Goal: Navigation & Orientation: Find specific page/section

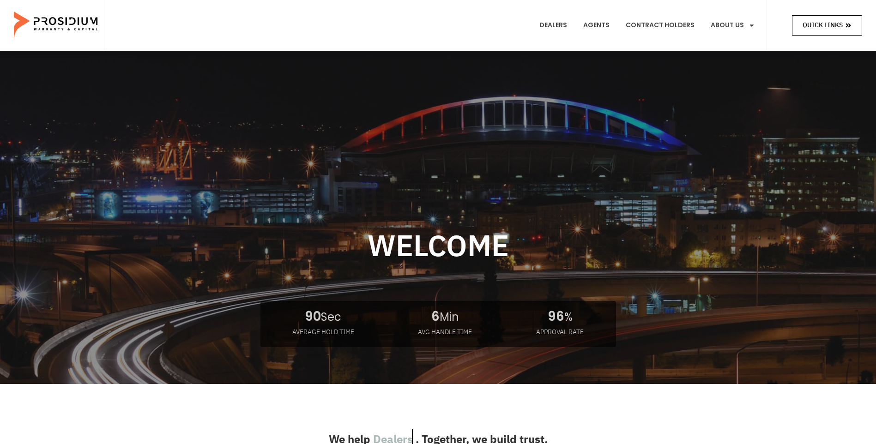
click at [819, 30] on span "Quick Links" at bounding box center [822, 25] width 40 height 12
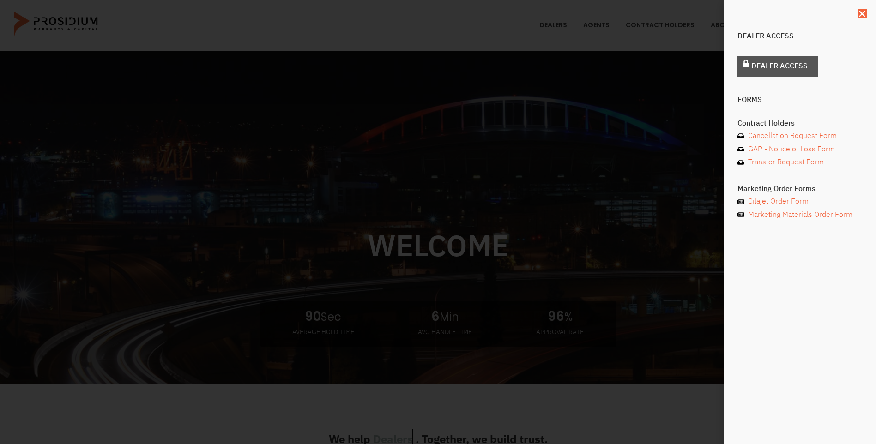
click at [775, 68] on span "Dealer Access" at bounding box center [779, 66] width 56 height 13
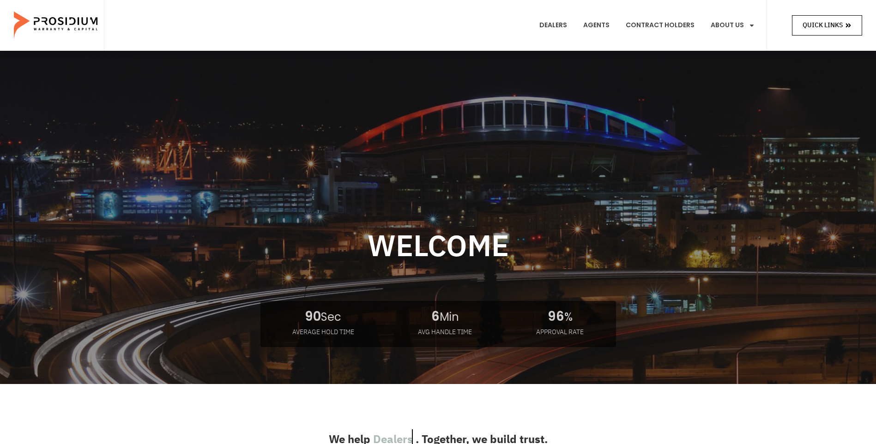
click at [822, 29] on span "Quick Links" at bounding box center [822, 25] width 40 height 12
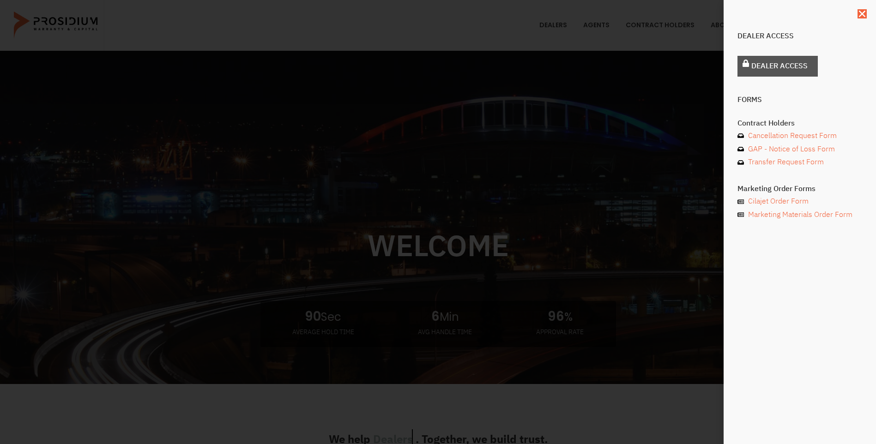
click at [766, 69] on span "Dealer Access" at bounding box center [779, 66] width 56 height 13
